Goal: Navigation & Orientation: Find specific page/section

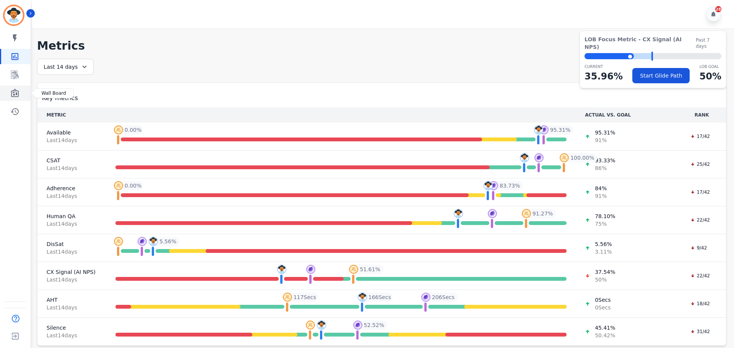
click at [1, 96] on div "Sidebar" at bounding box center [15, 93] width 31 height 15
drag, startPoint x: 17, startPoint y: 92, endPoint x: 12, endPoint y: 88, distance: 6.8
click at [17, 92] on icon "Sidebar" at bounding box center [14, 93] width 9 height 9
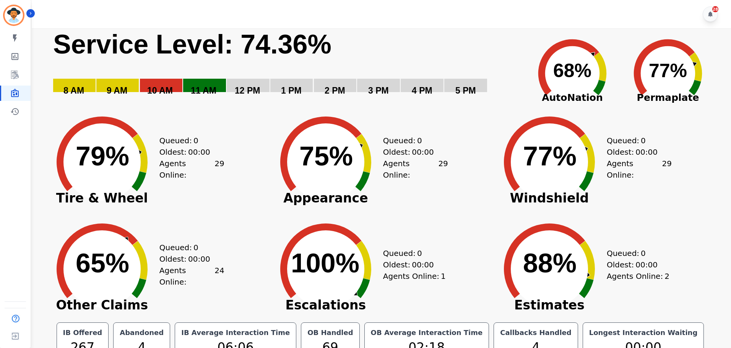
scroll to position [17, 0]
